Goal: Contribute content

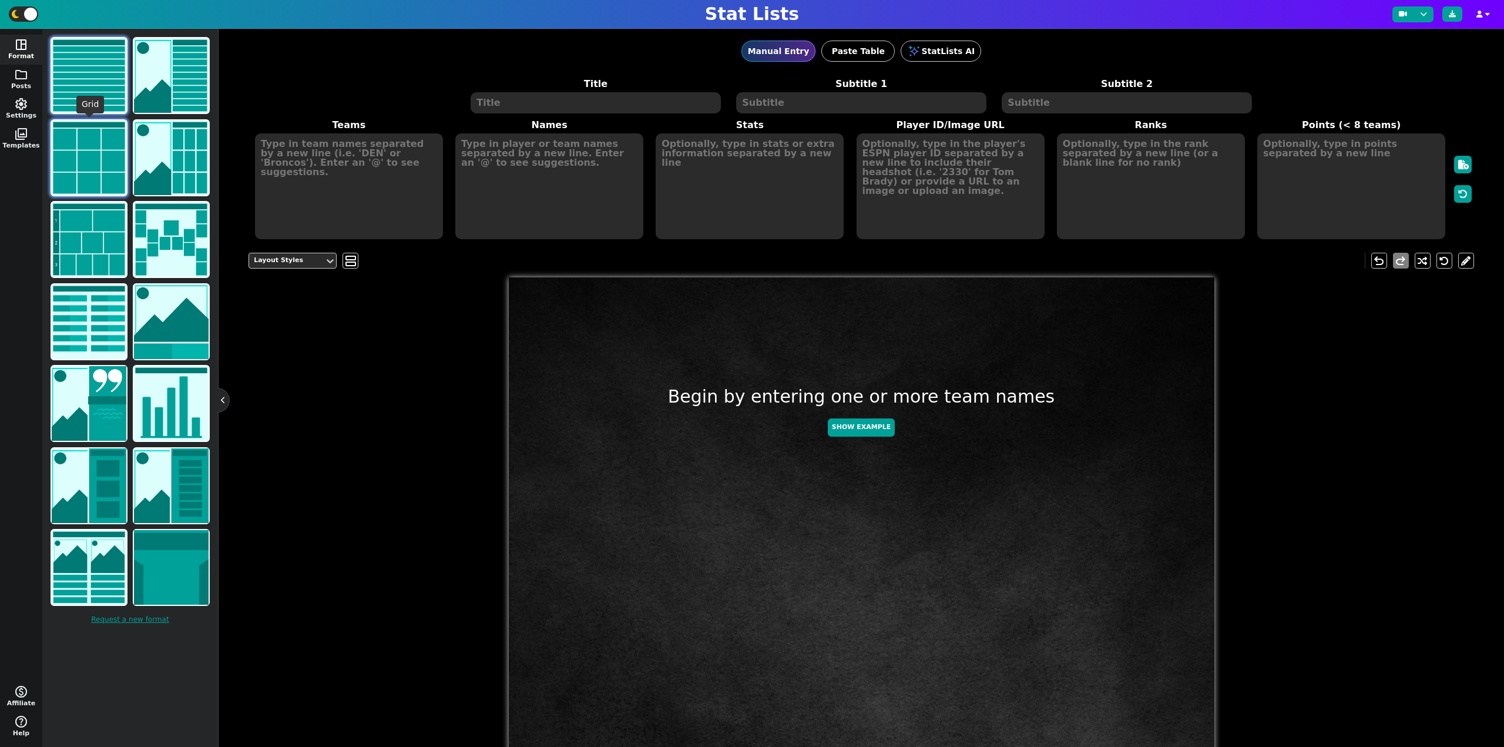
click at [90, 148] on img at bounding box center [89, 157] width 75 height 75
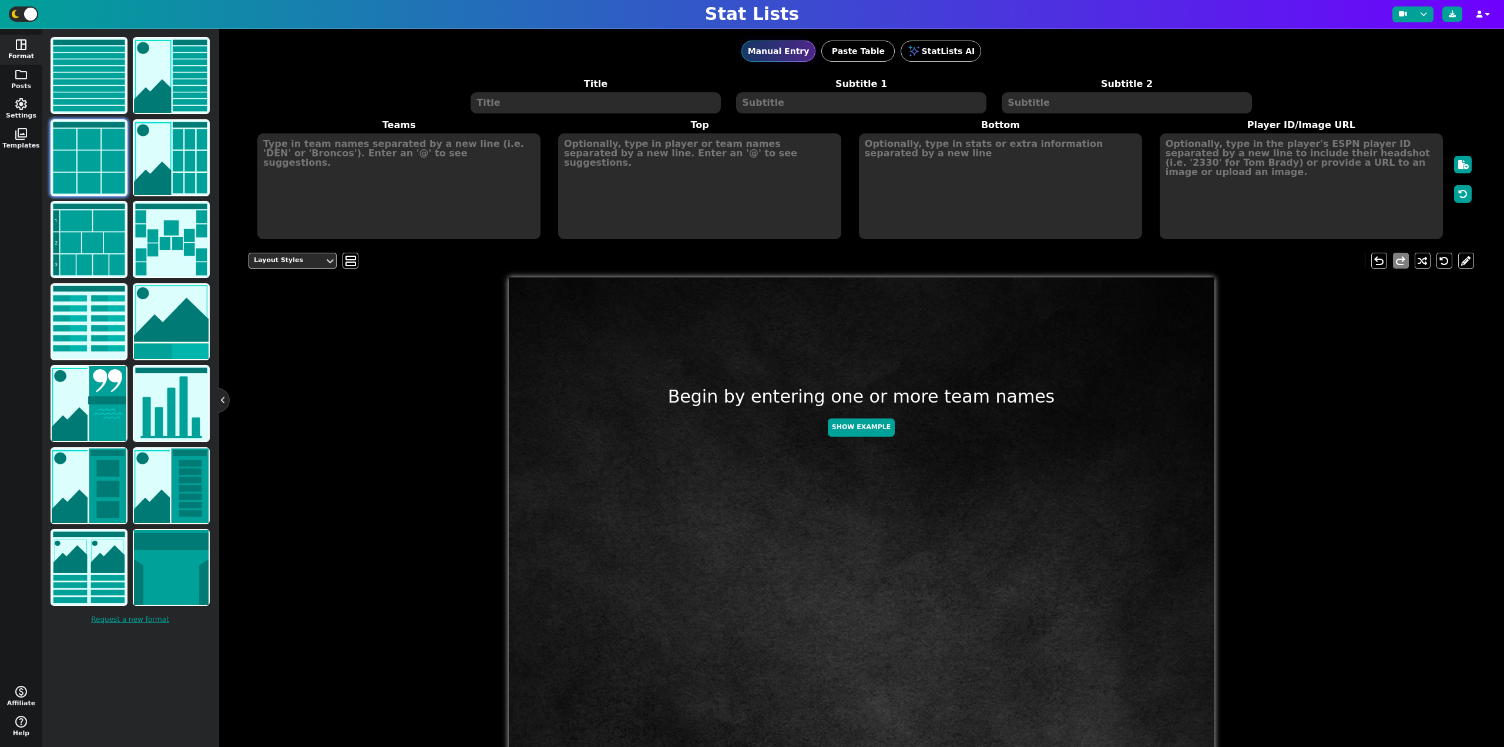
click at [569, 93] on textarea at bounding box center [596, 102] width 250 height 21
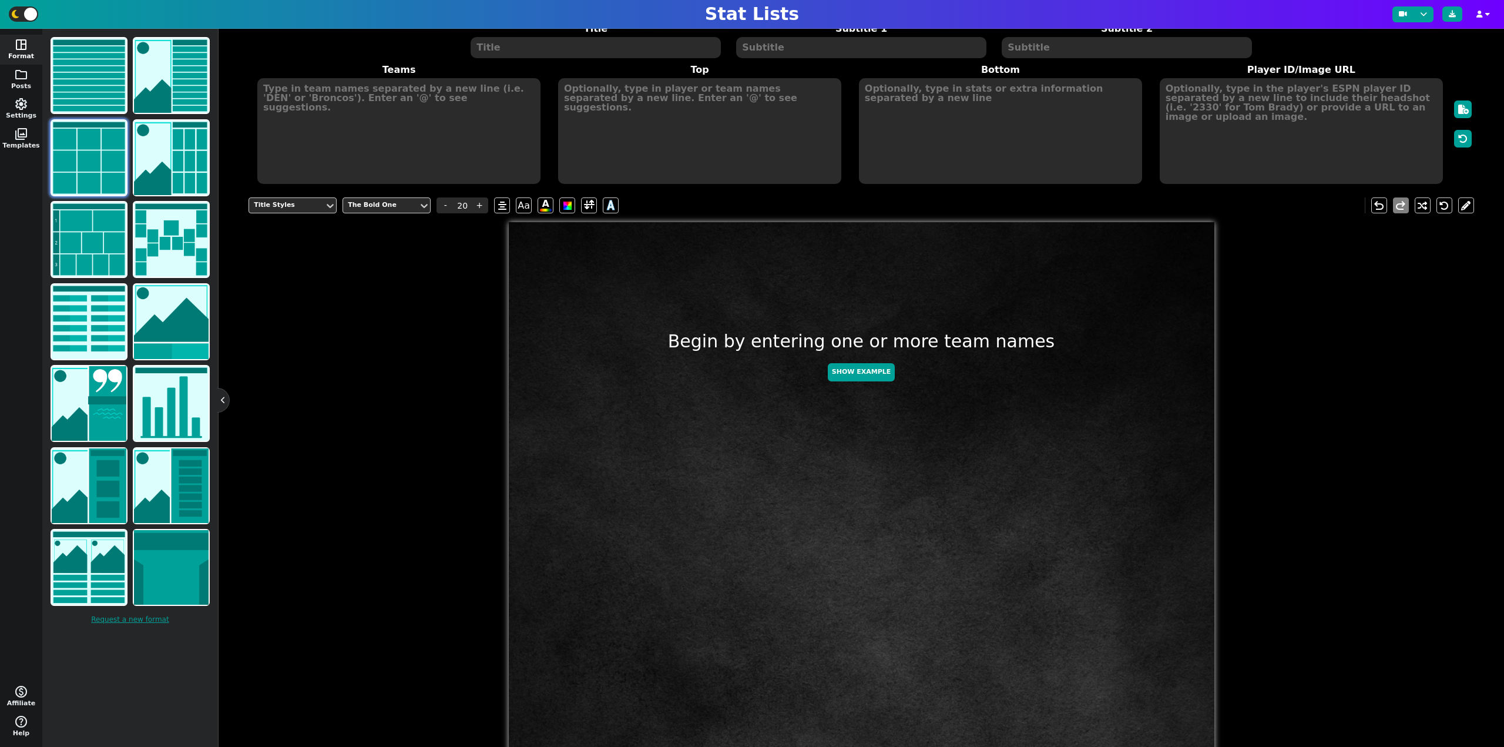
scroll to position [59, 0]
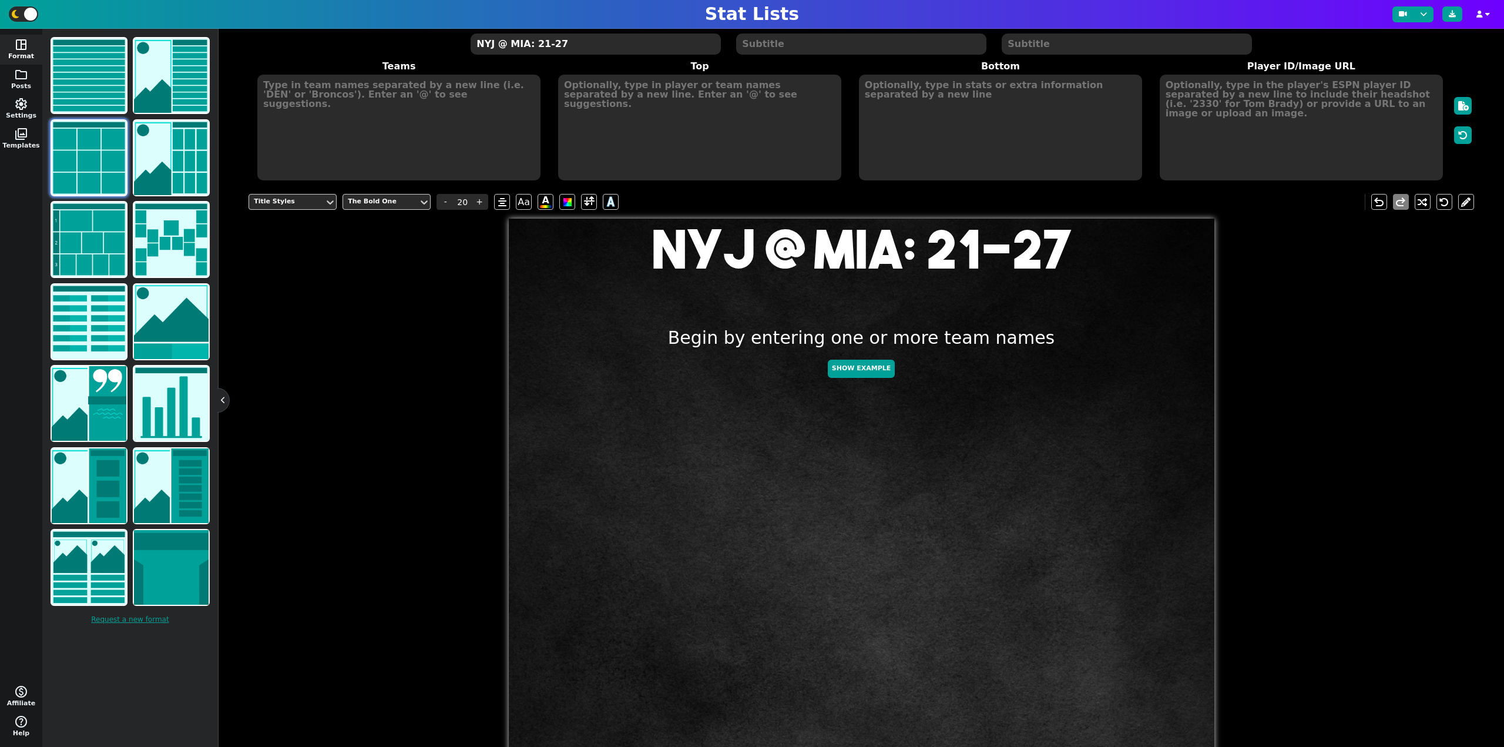
type textarea "NYJ @ MIA: 21-27"
click at [472, 111] on textarea at bounding box center [398, 128] width 283 height 106
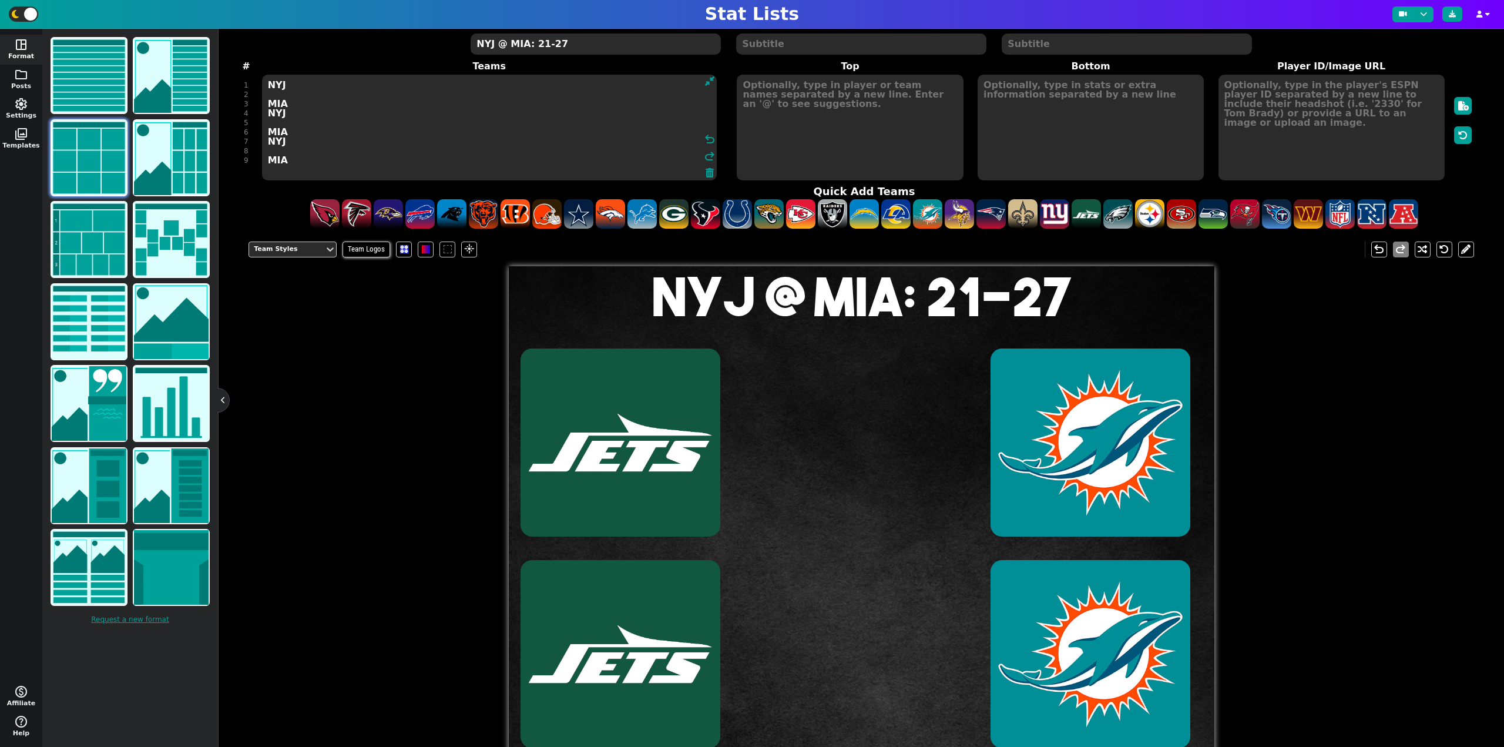
type textarea "NYJ MIA NYJ MIA NYJ MIA"
click at [795, 95] on textarea at bounding box center [850, 128] width 226 height 106
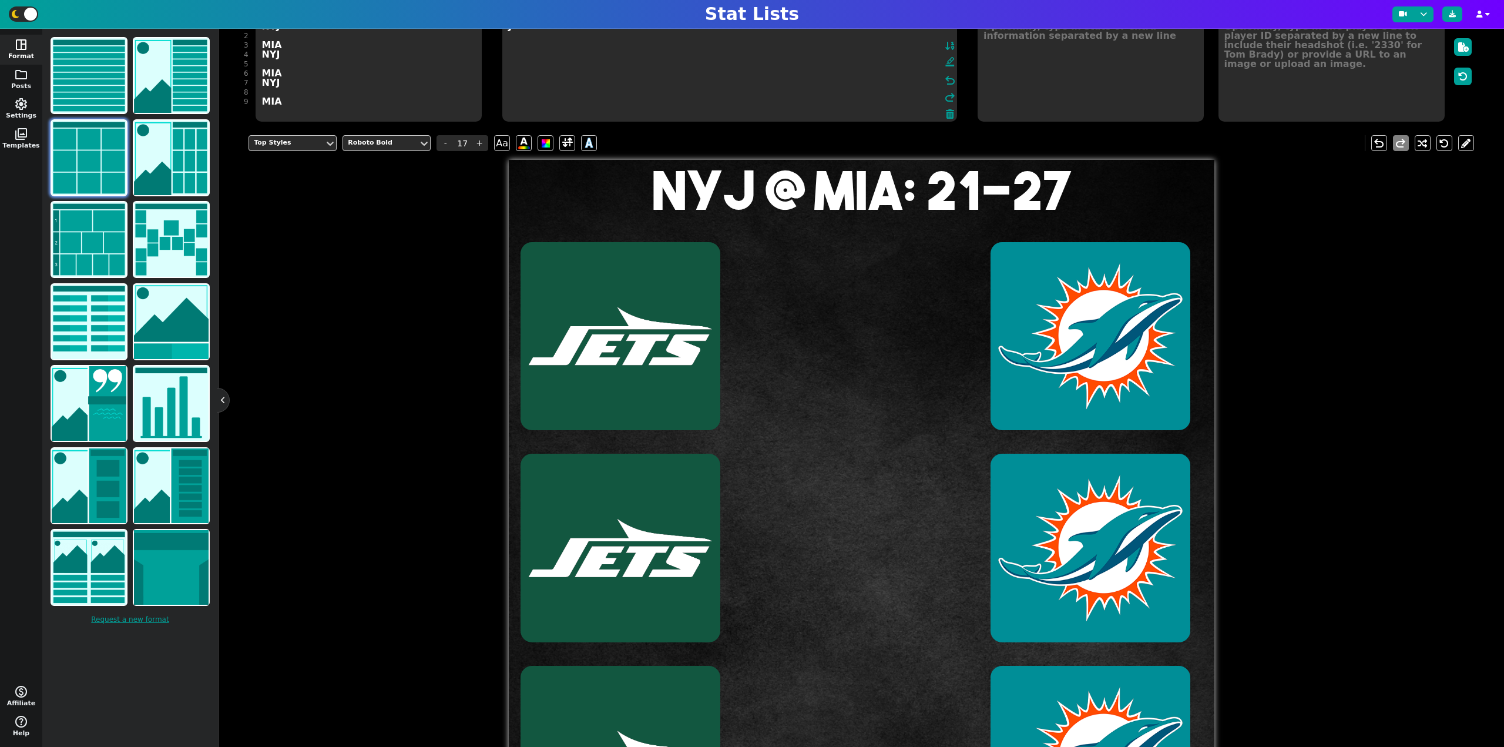
scroll to position [109, 0]
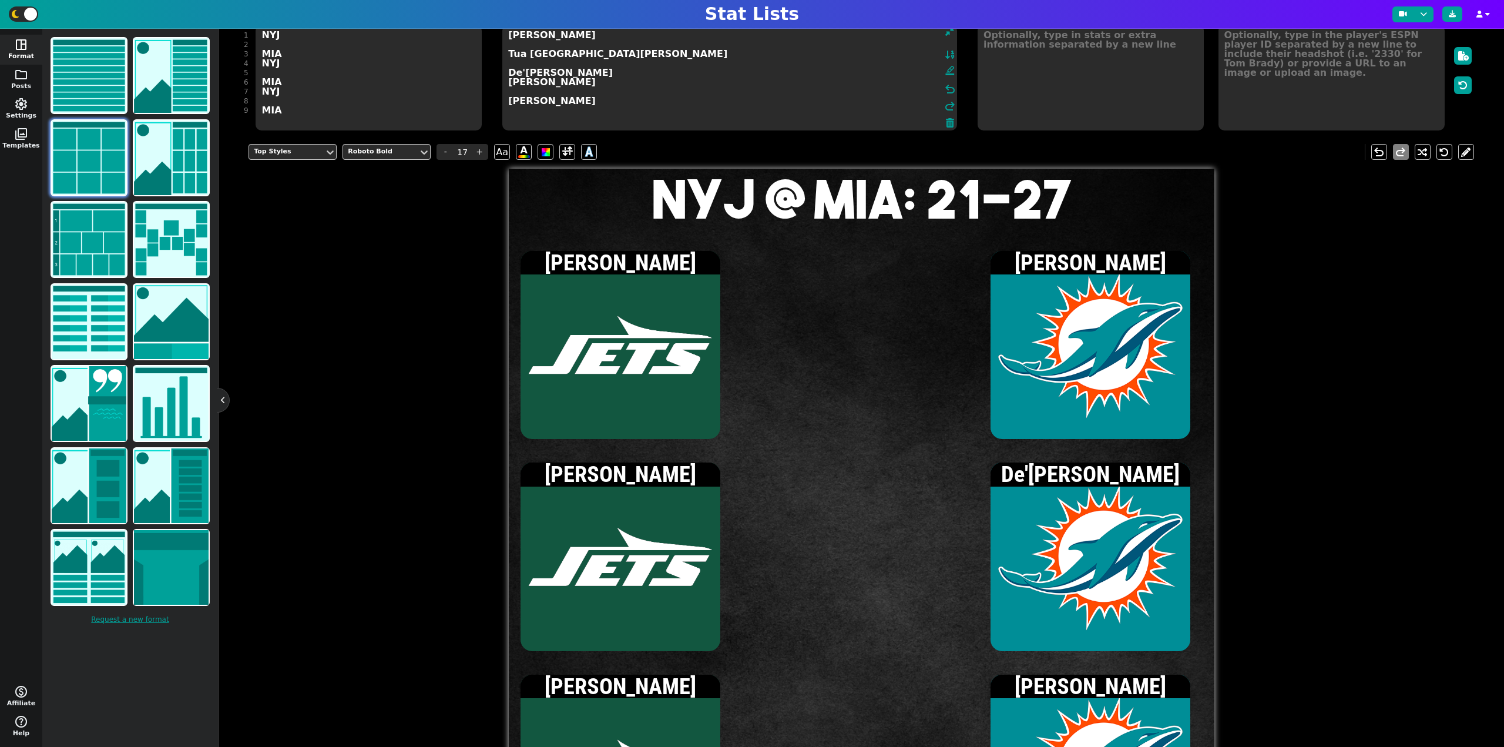
type textarea "[PERSON_NAME] Tua [GEOGRAPHIC_DATA][PERSON_NAME] De'[PERSON_NAME] [PERSON_NAME]…"
drag, startPoint x: 1269, startPoint y: 90, endPoint x: 1286, endPoint y: 88, distance: 17.2
click at [1269, 90] on textarea at bounding box center [1331, 78] width 226 height 106
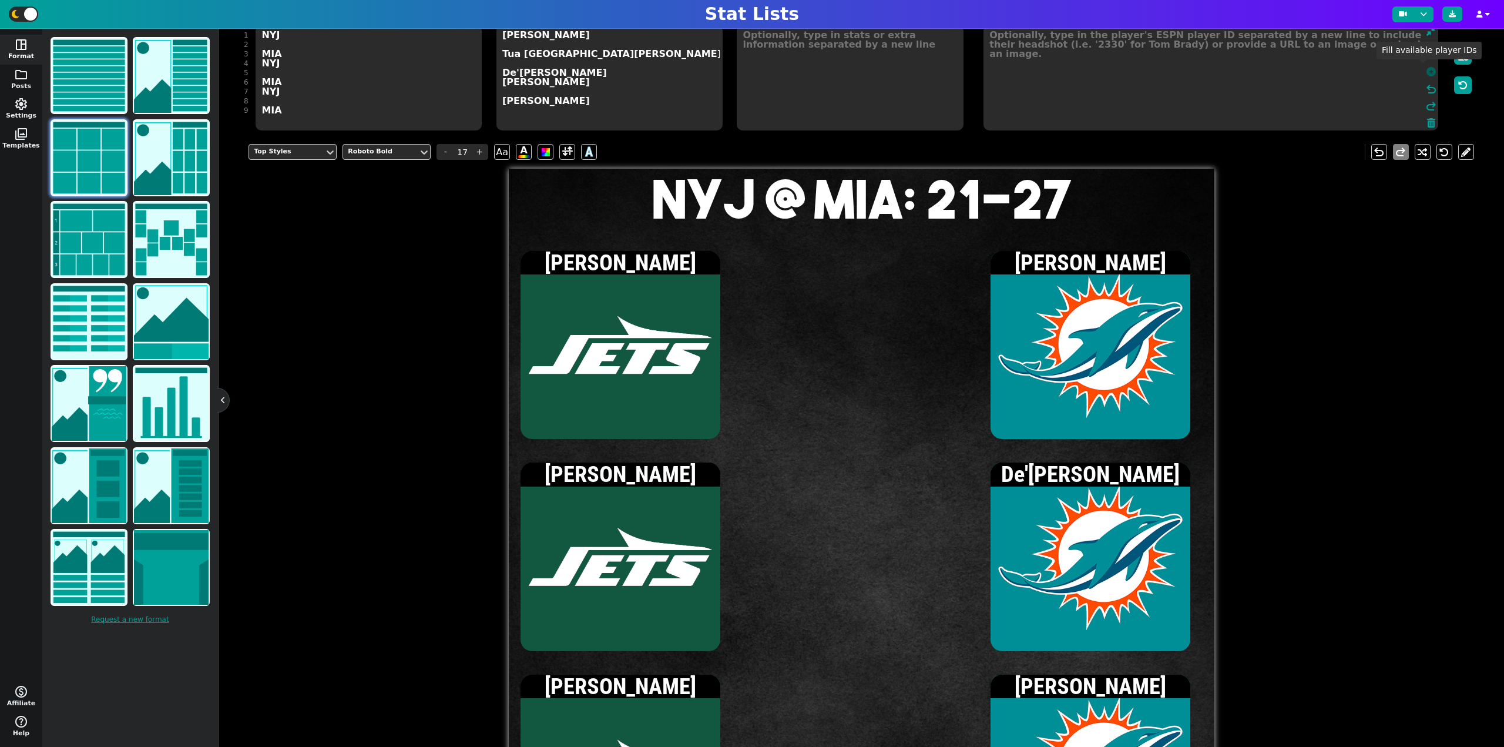
click at [1426, 73] on icon at bounding box center [1430, 71] width 9 height 9
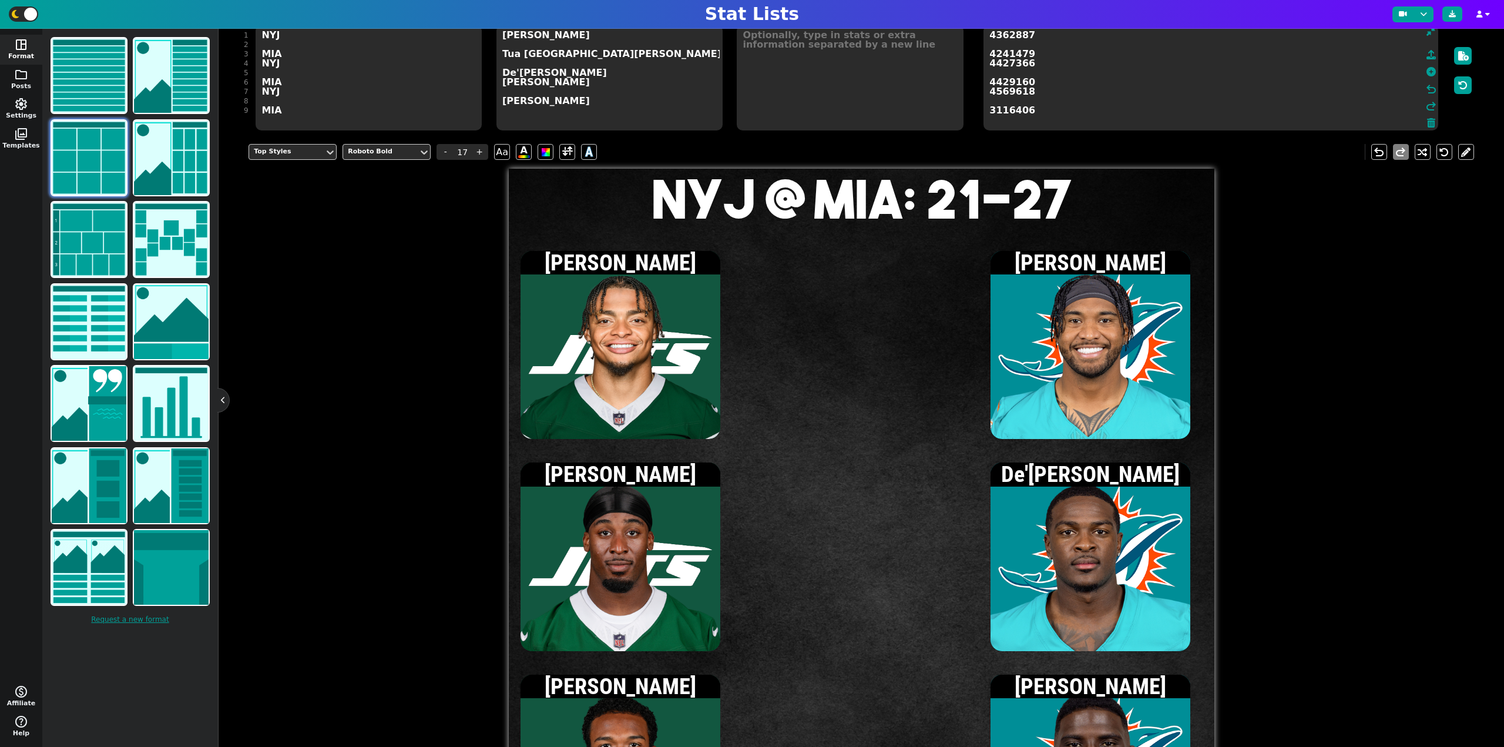
click at [797, 48] on textarea at bounding box center [850, 78] width 226 height 106
type input "15"
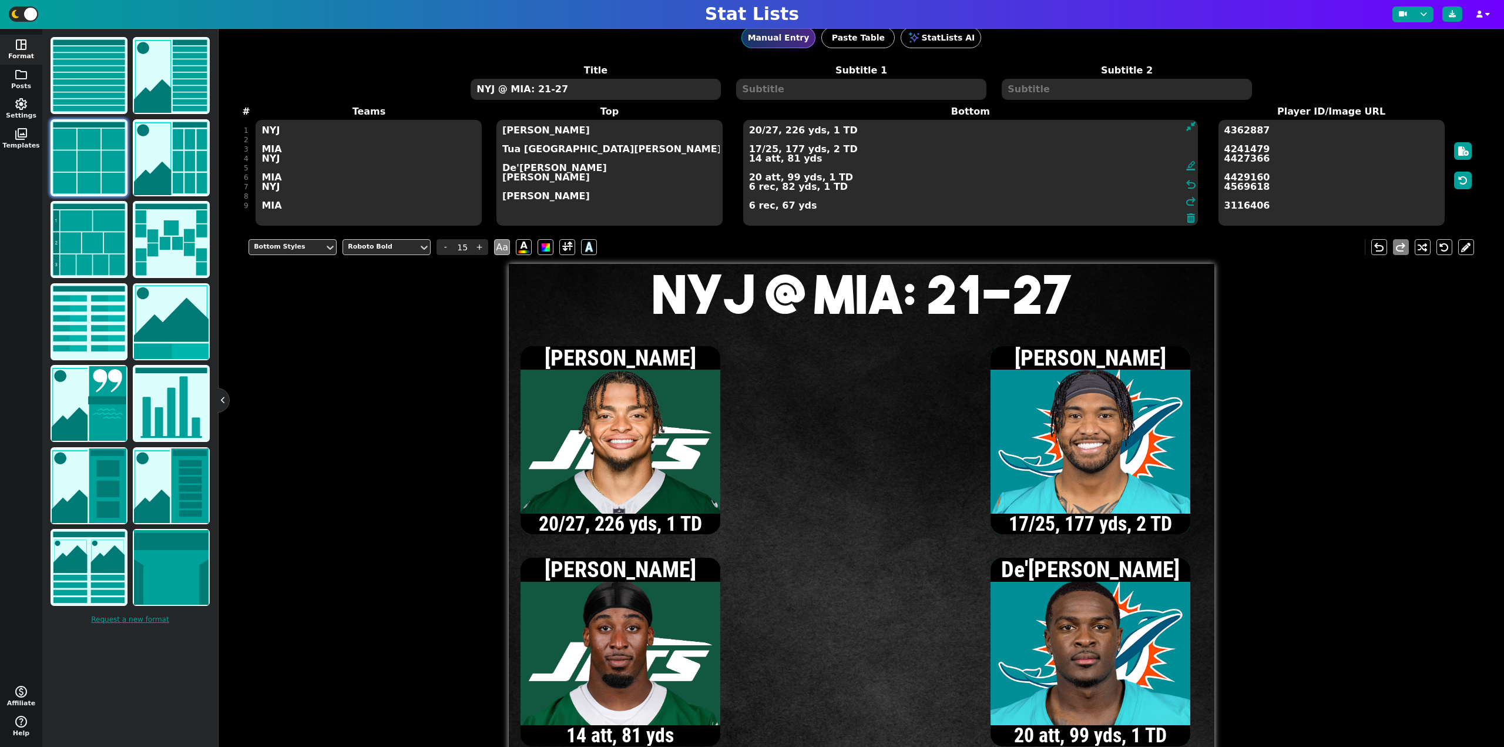
scroll to position [0, 0]
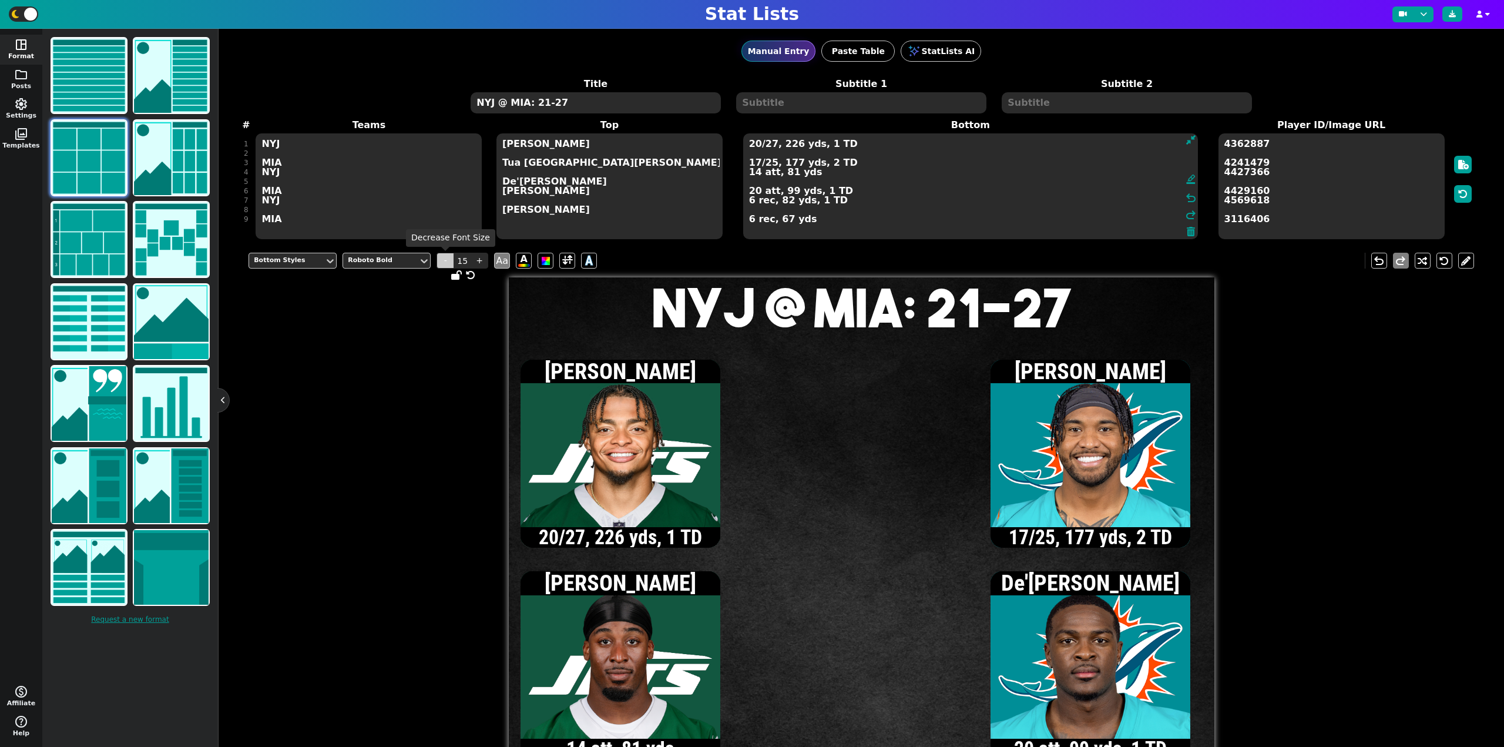
type textarea "20/27, 226 yds, 1 TD 17/25, 177 yds, 2 TD 14 att, 81 yds 20 att, 99 yds, 1 TD 6…"
click at [445, 261] on span "-" at bounding box center [445, 261] width 18 height 16
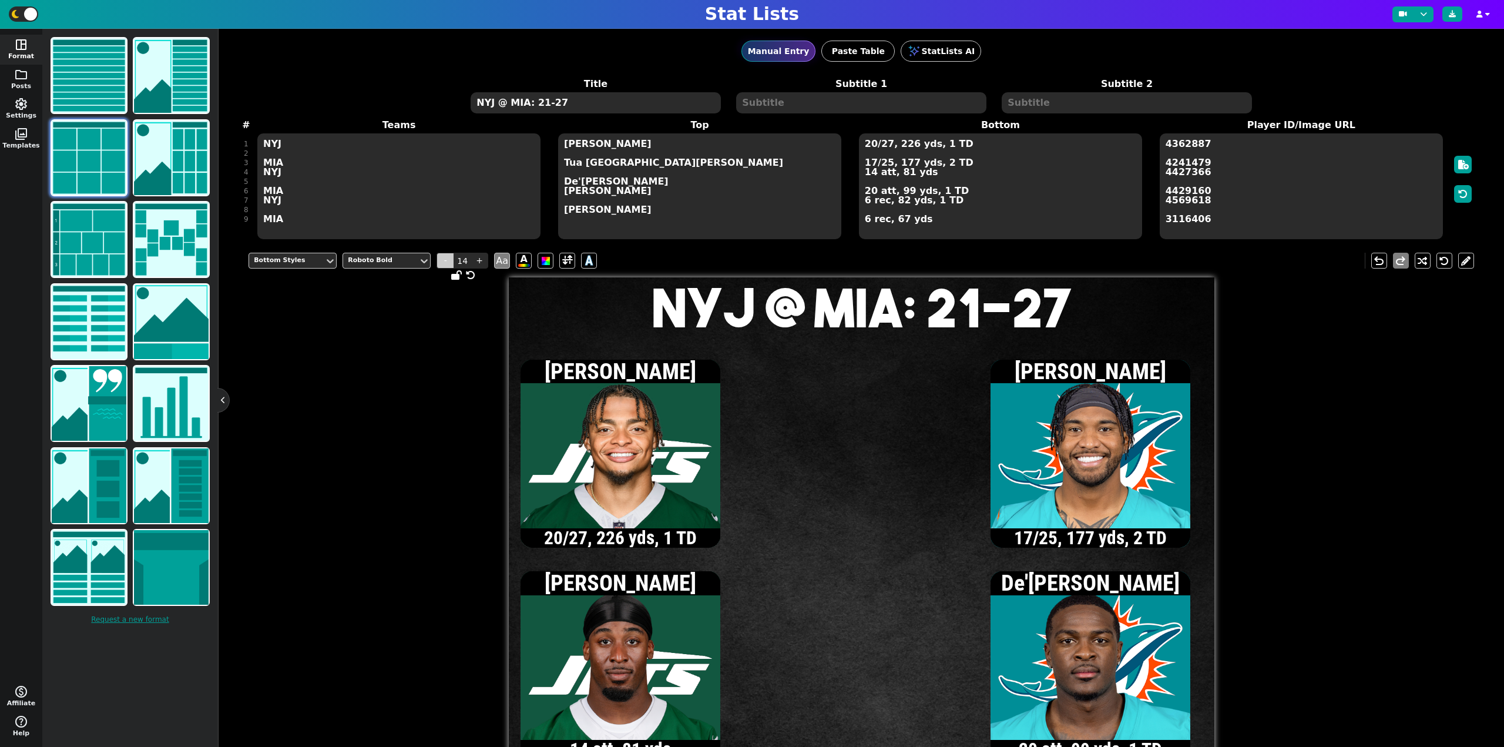
click at [445, 261] on span "-" at bounding box center [445, 261] width 18 height 16
type input "13"
click at [1454, 14] on icon at bounding box center [1452, 14] width 7 height 7
